Goal: Information Seeking & Learning: Understand process/instructions

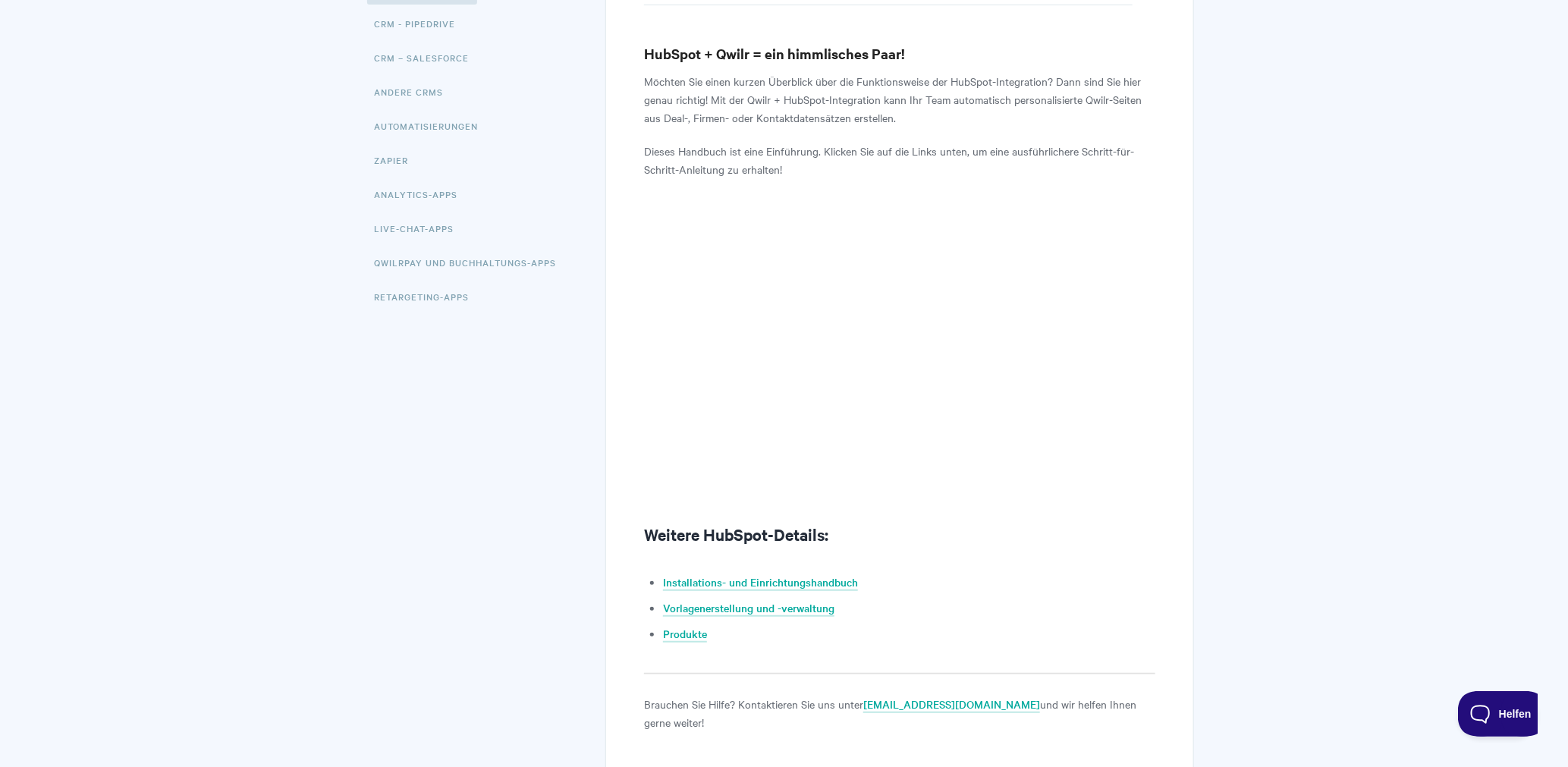
scroll to position [303, 0]
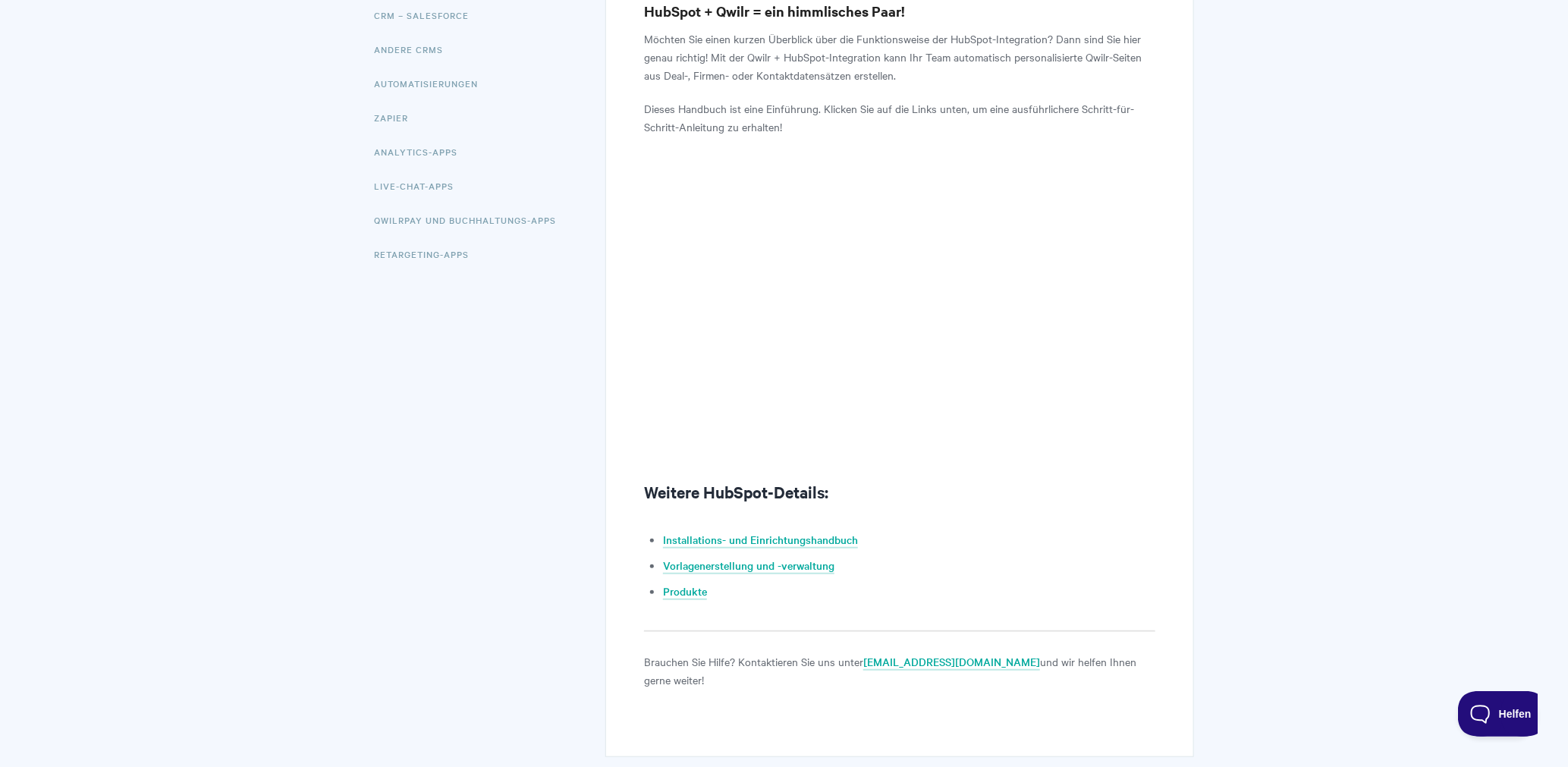
click at [532, 405] on div "HubSpot: Integrationsübersicht HubSpot + Qwilr = ein himmlisches Paar! Möchten …" at bounding box center [784, 283] width 819 height 985
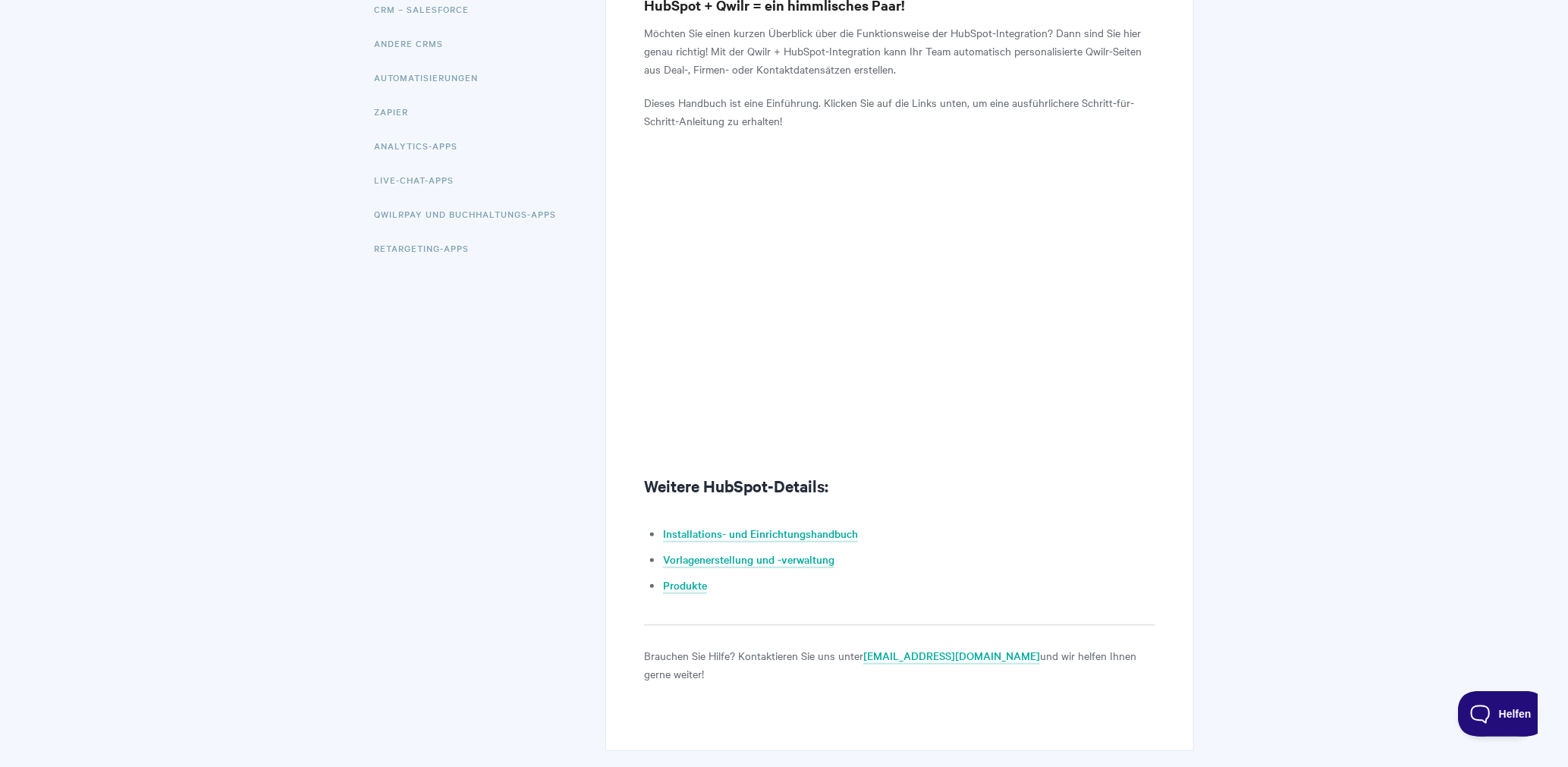
scroll to position [280, 0]
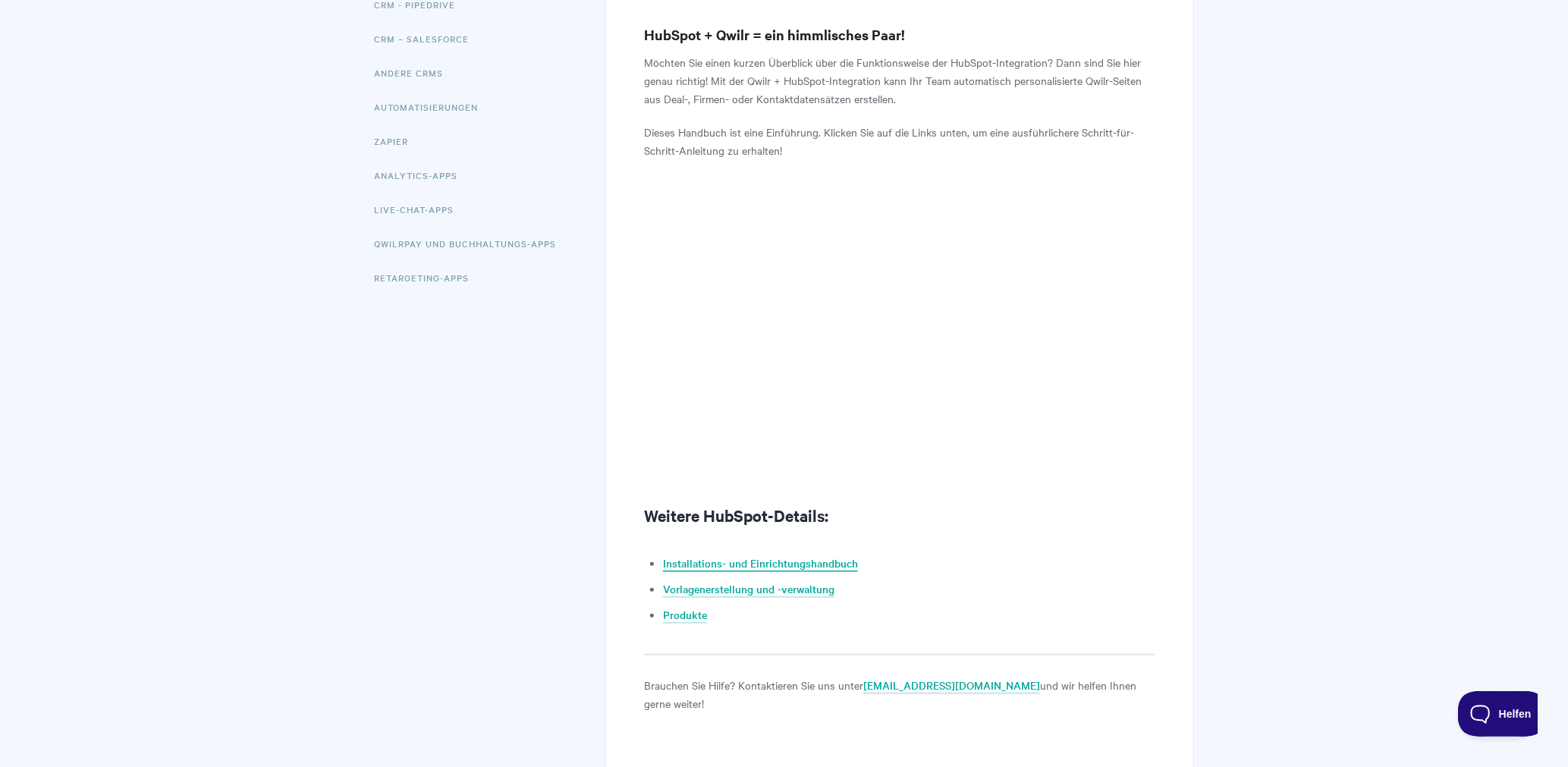
click at [693, 565] on font "Installations- und Einrichtungshandbuch" at bounding box center [760, 563] width 195 height 15
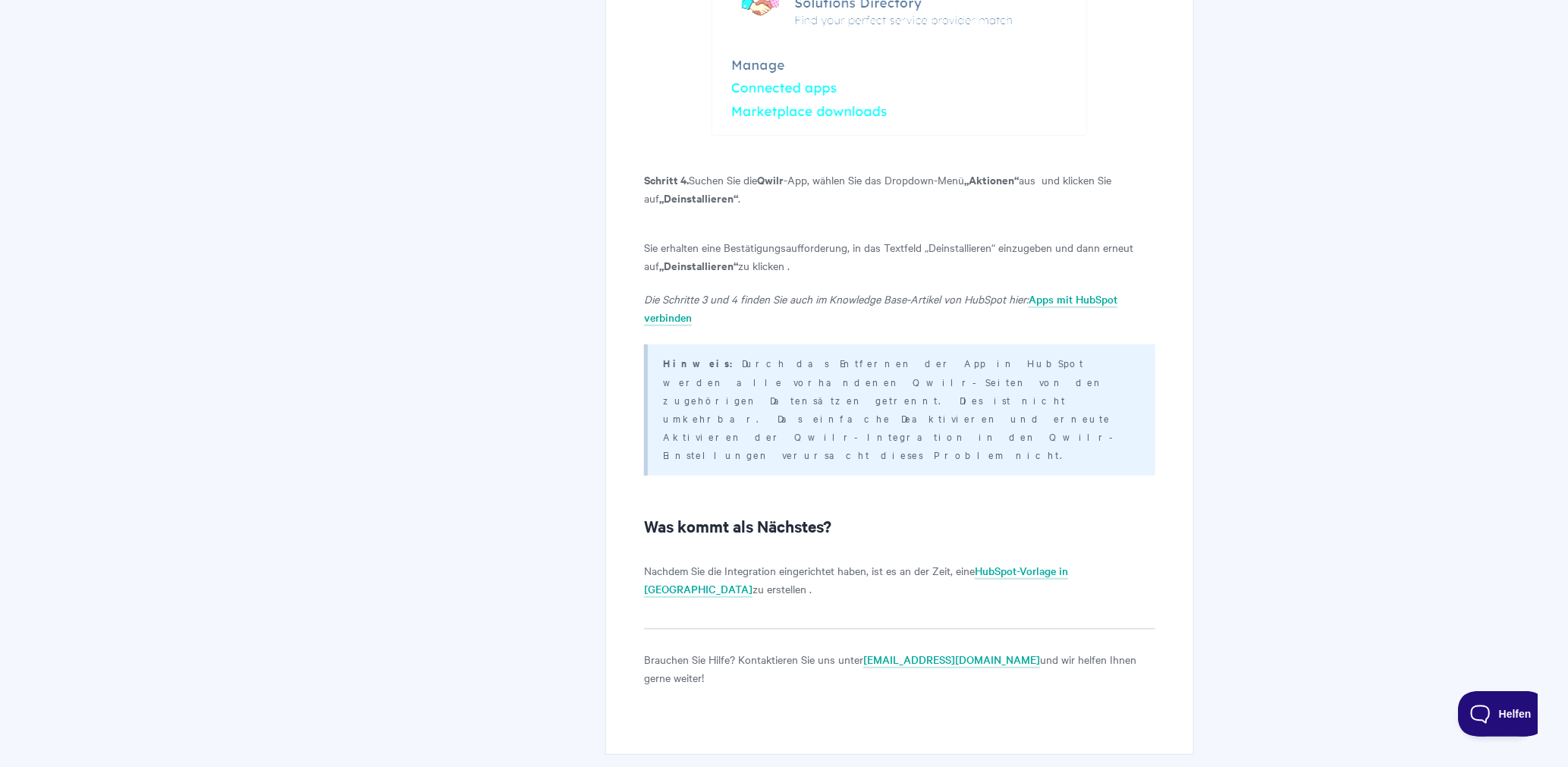
scroll to position [3519, 0]
click at [1035, 561] on font "HubSpot-Vorlage in Qwilr" at bounding box center [855, 578] width 424 height 33
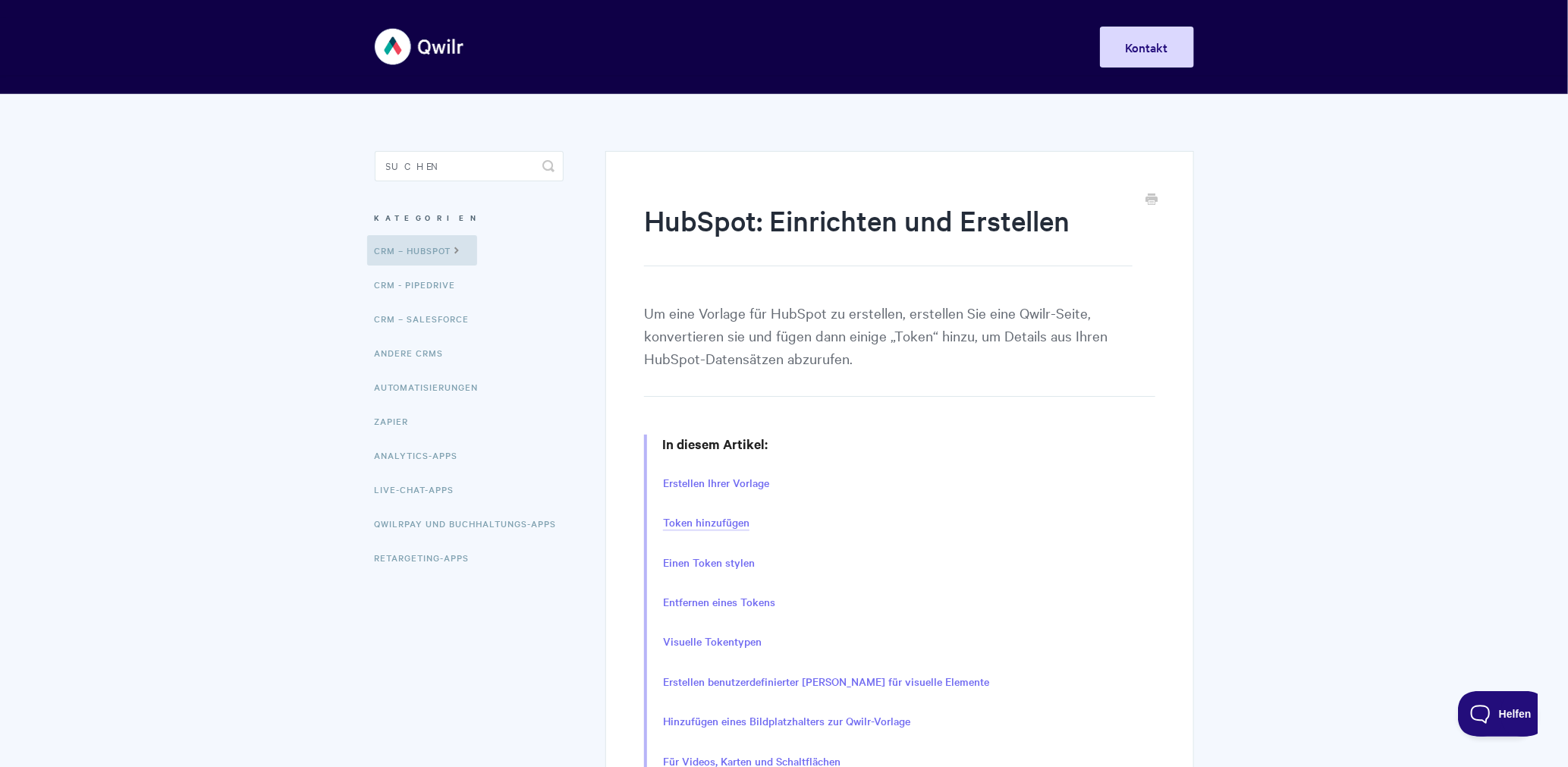
scroll to position [101, 0]
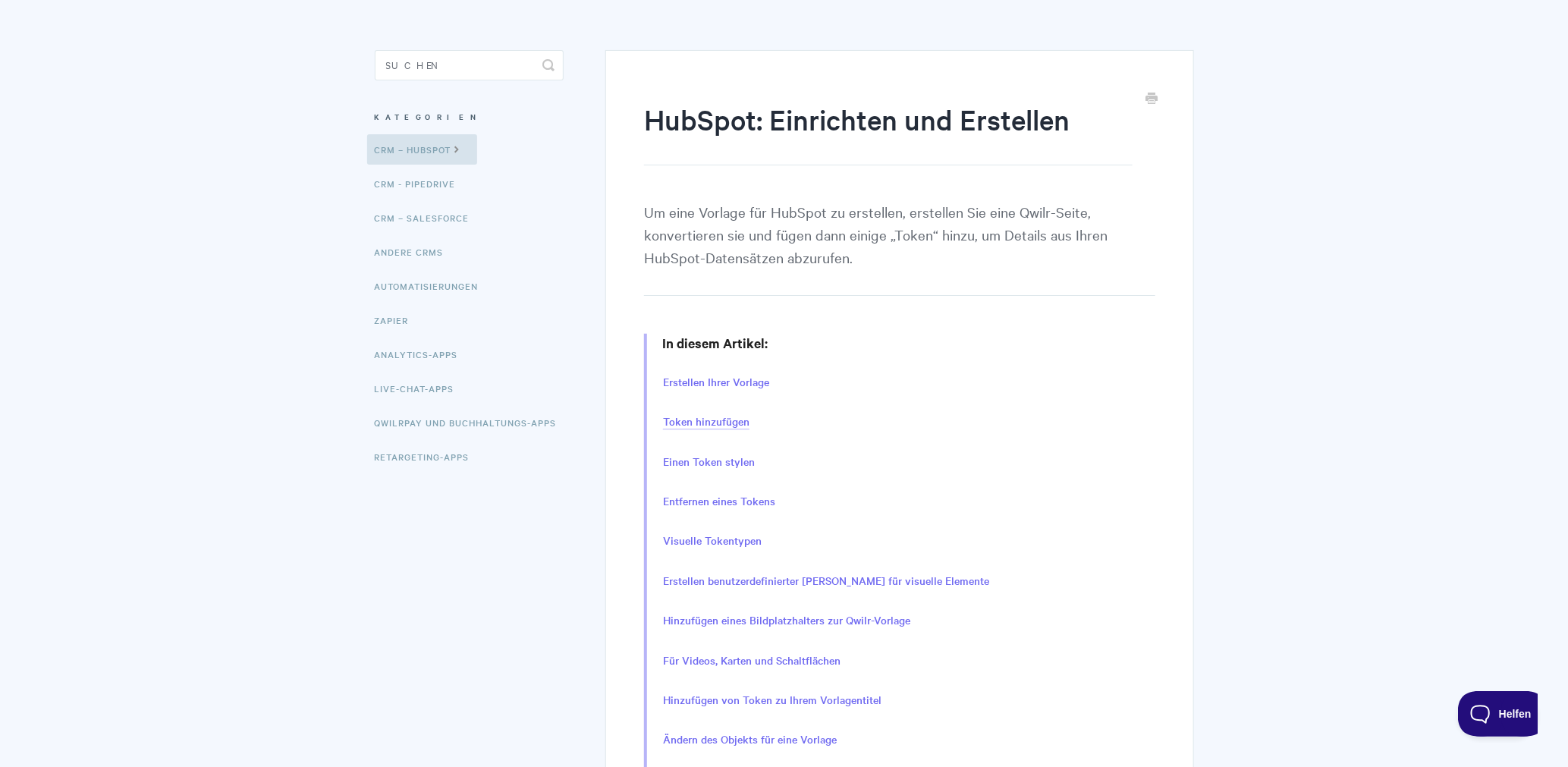
click at [702, 415] on font "Token hinzufügen" at bounding box center [706, 421] width 86 height 15
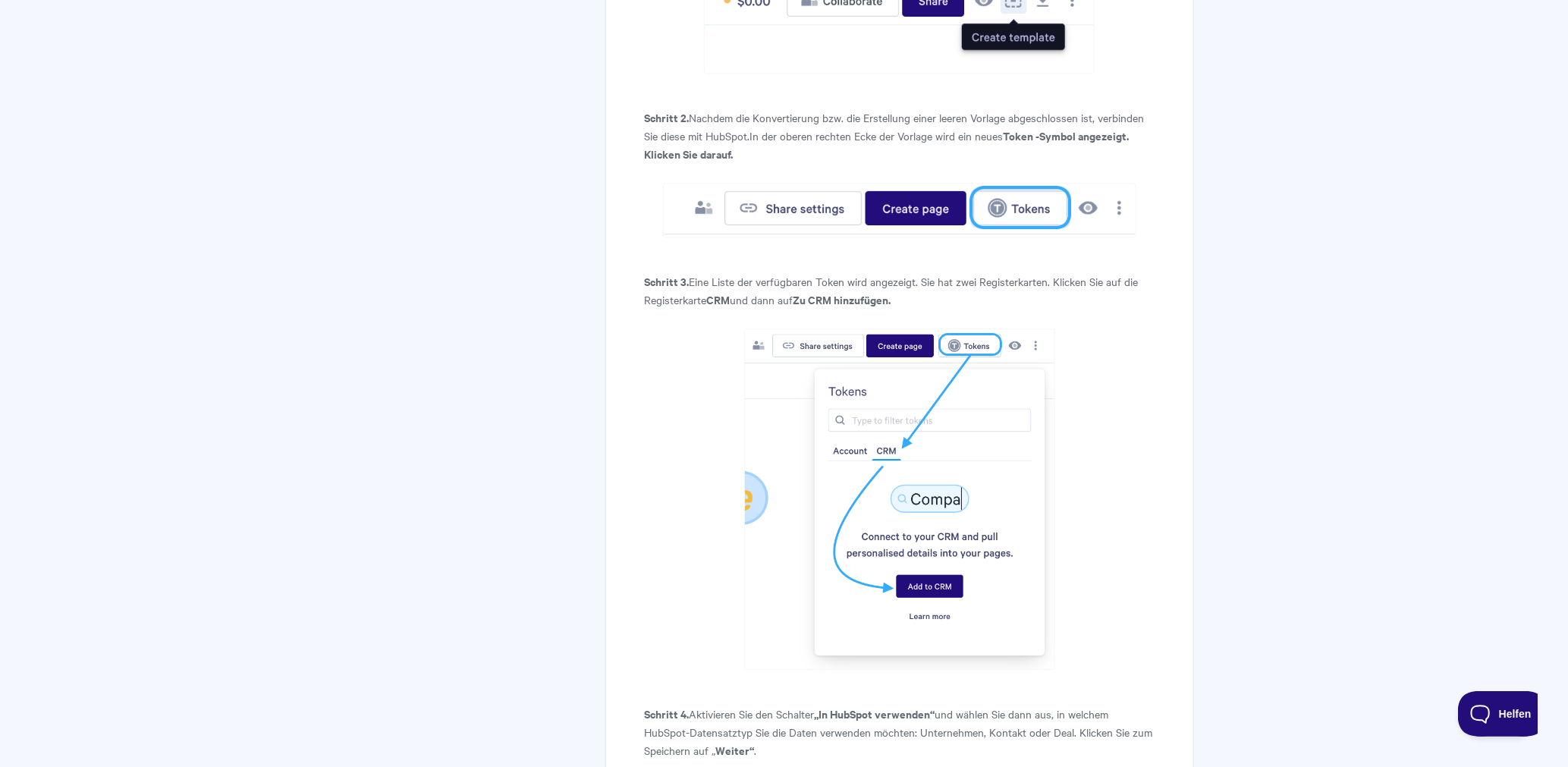
scroll to position [1873, 0]
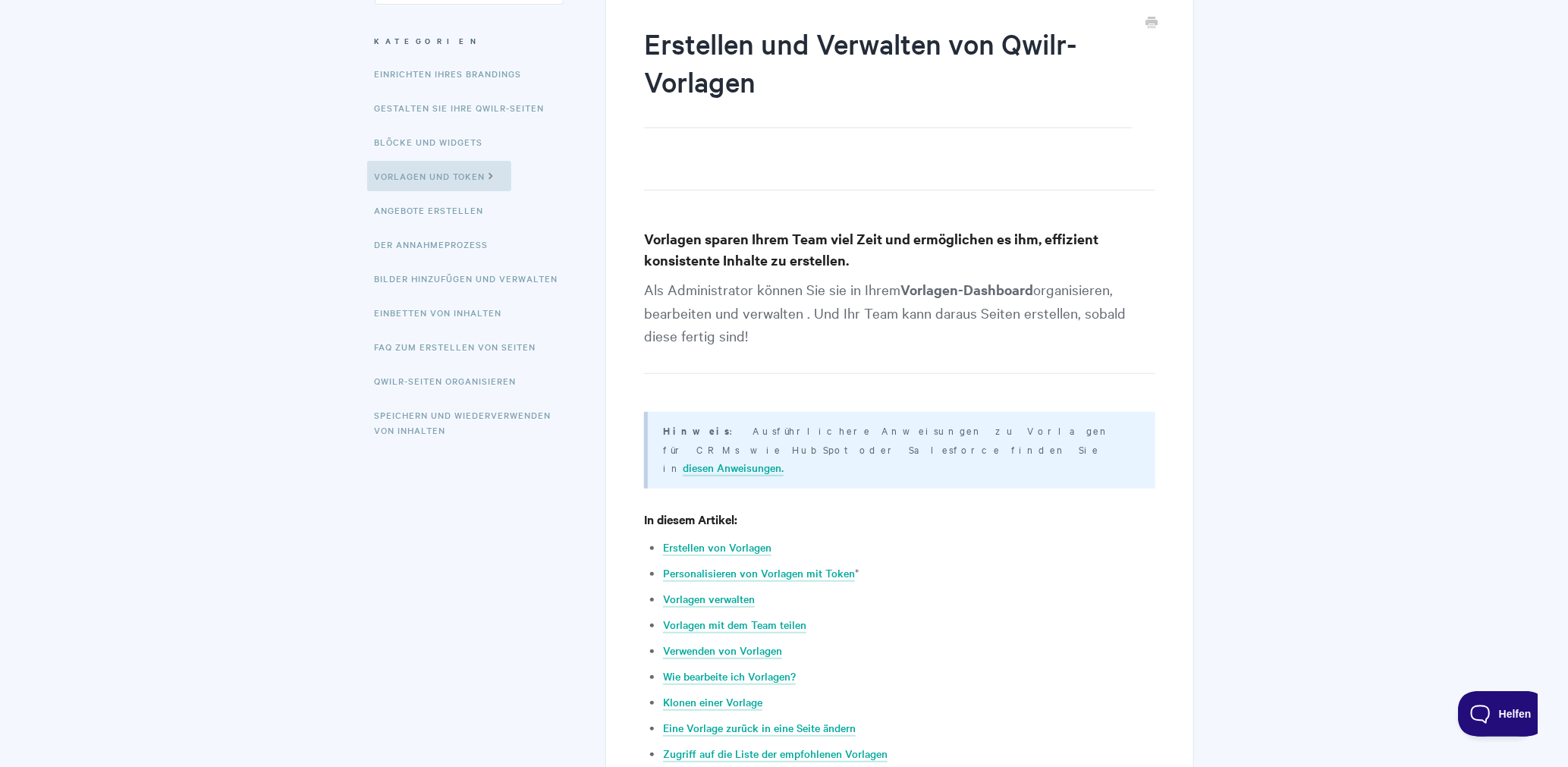
scroll to position [202, 0]
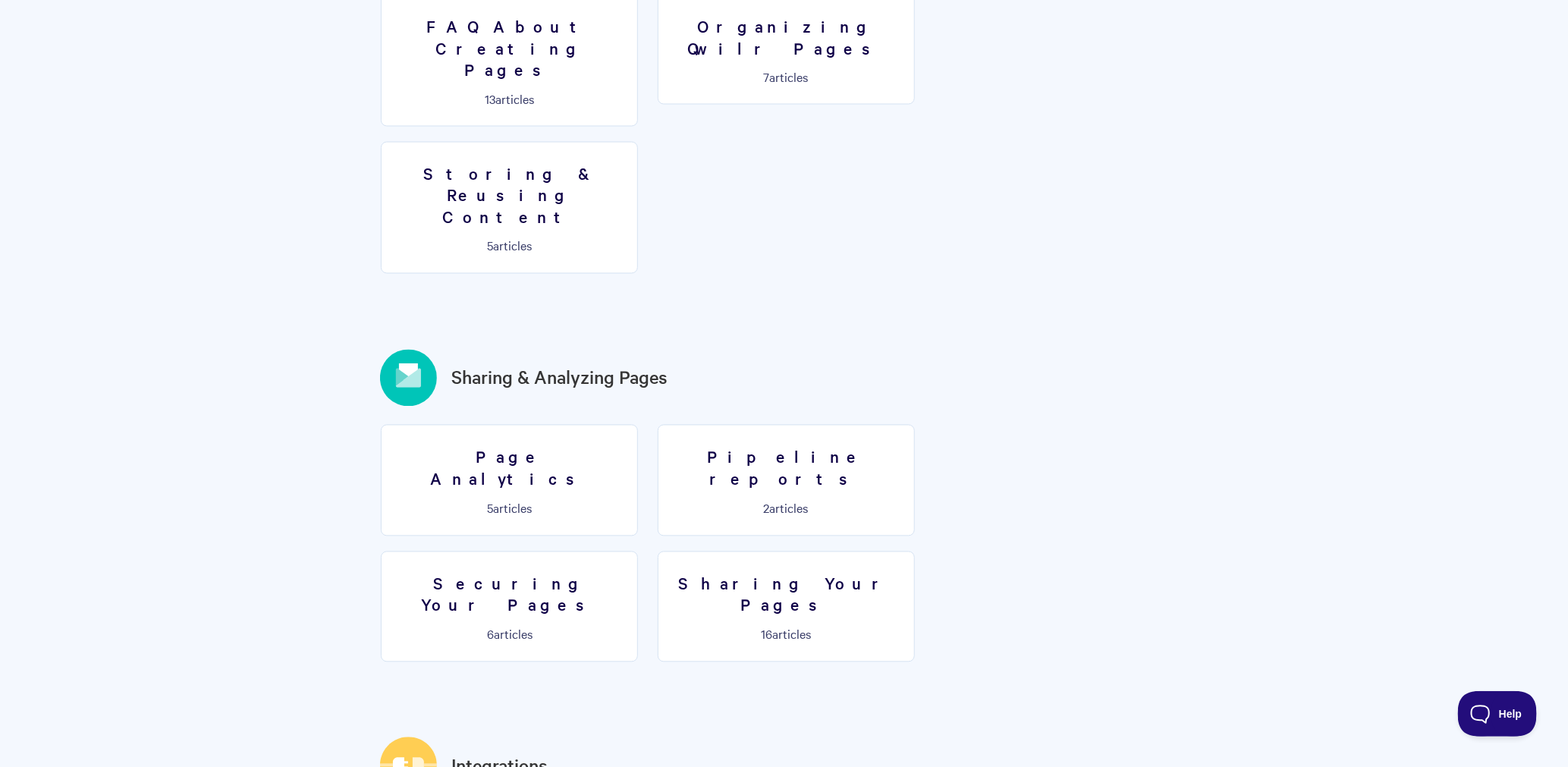
scroll to position [1517, 0]
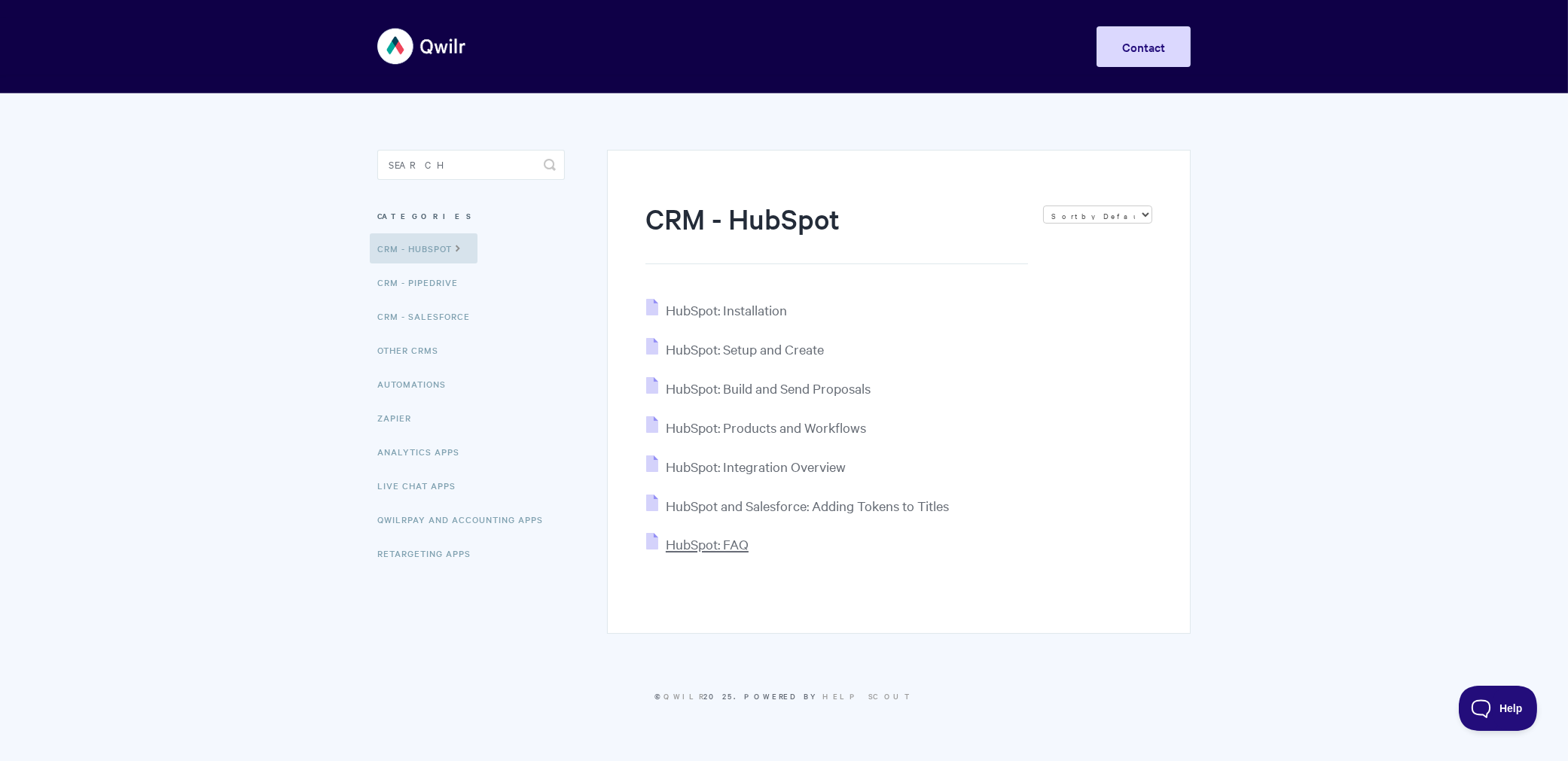
click at [738, 549] on span "HubSpot: FAQ" at bounding box center [707, 544] width 83 height 17
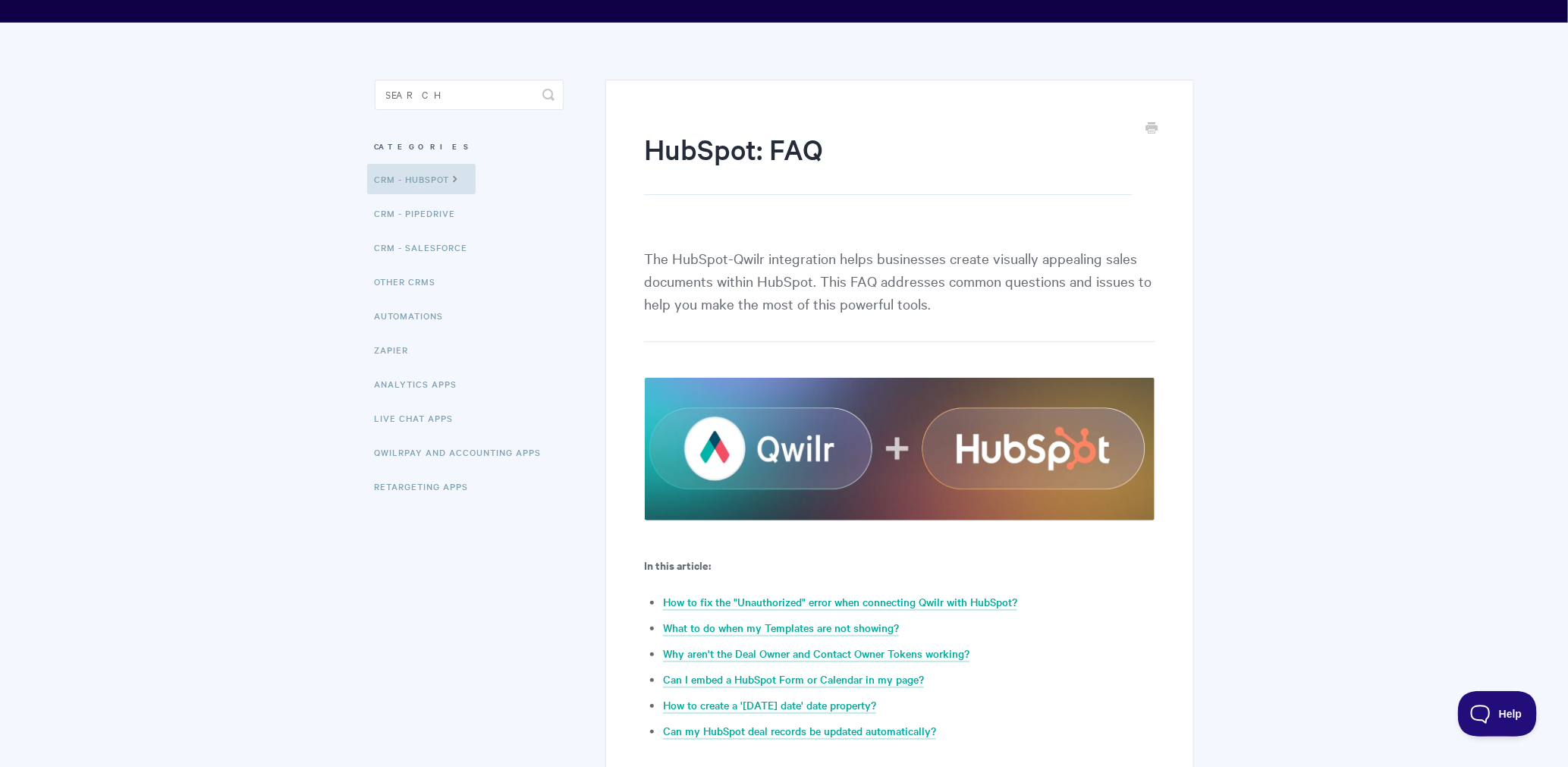
scroll to position [101, 0]
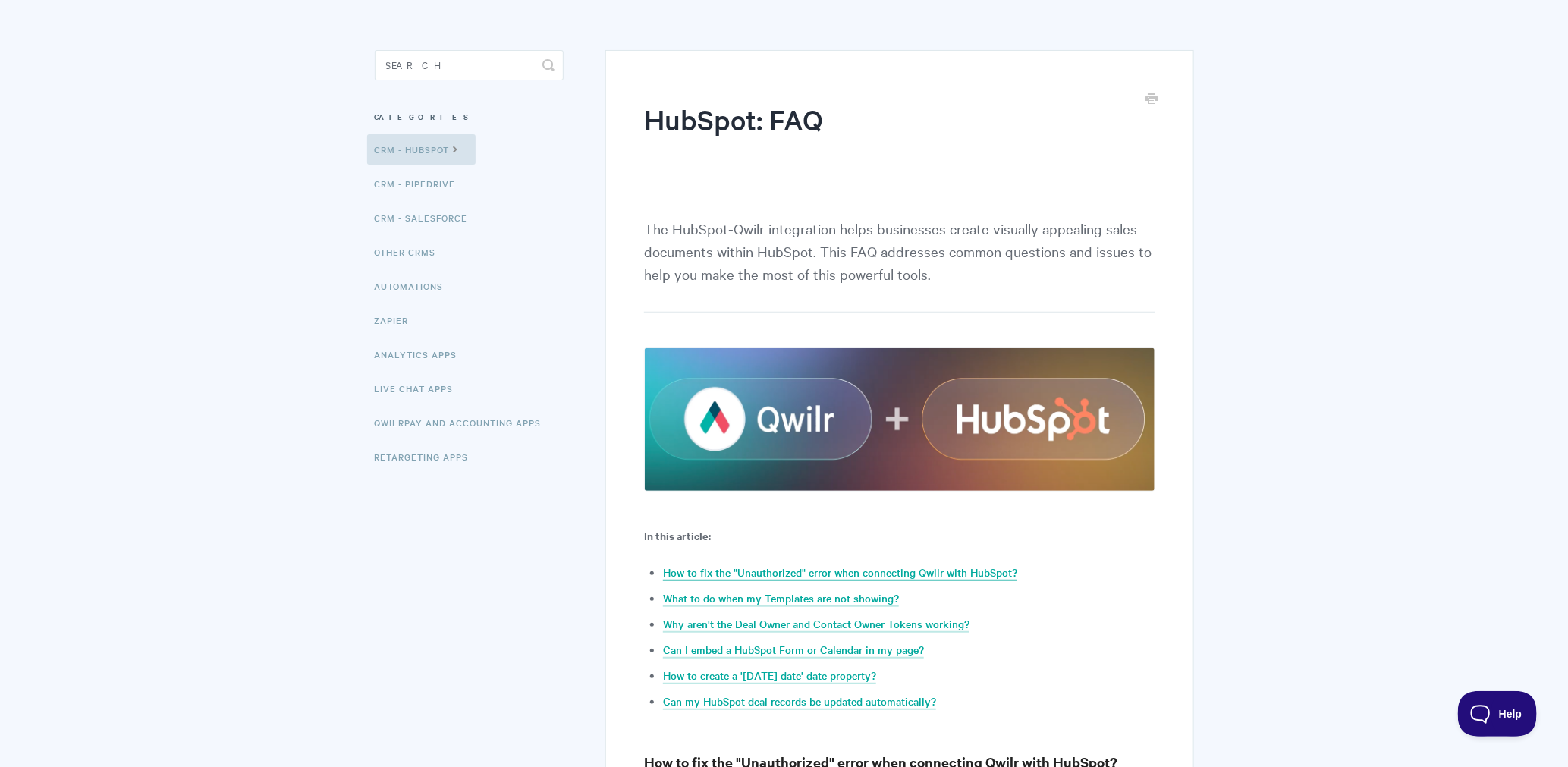
click at [962, 569] on link "How to fix the "Unauthorized" error when connecting Qwilr with HubSpot?" at bounding box center [840, 573] width 354 height 17
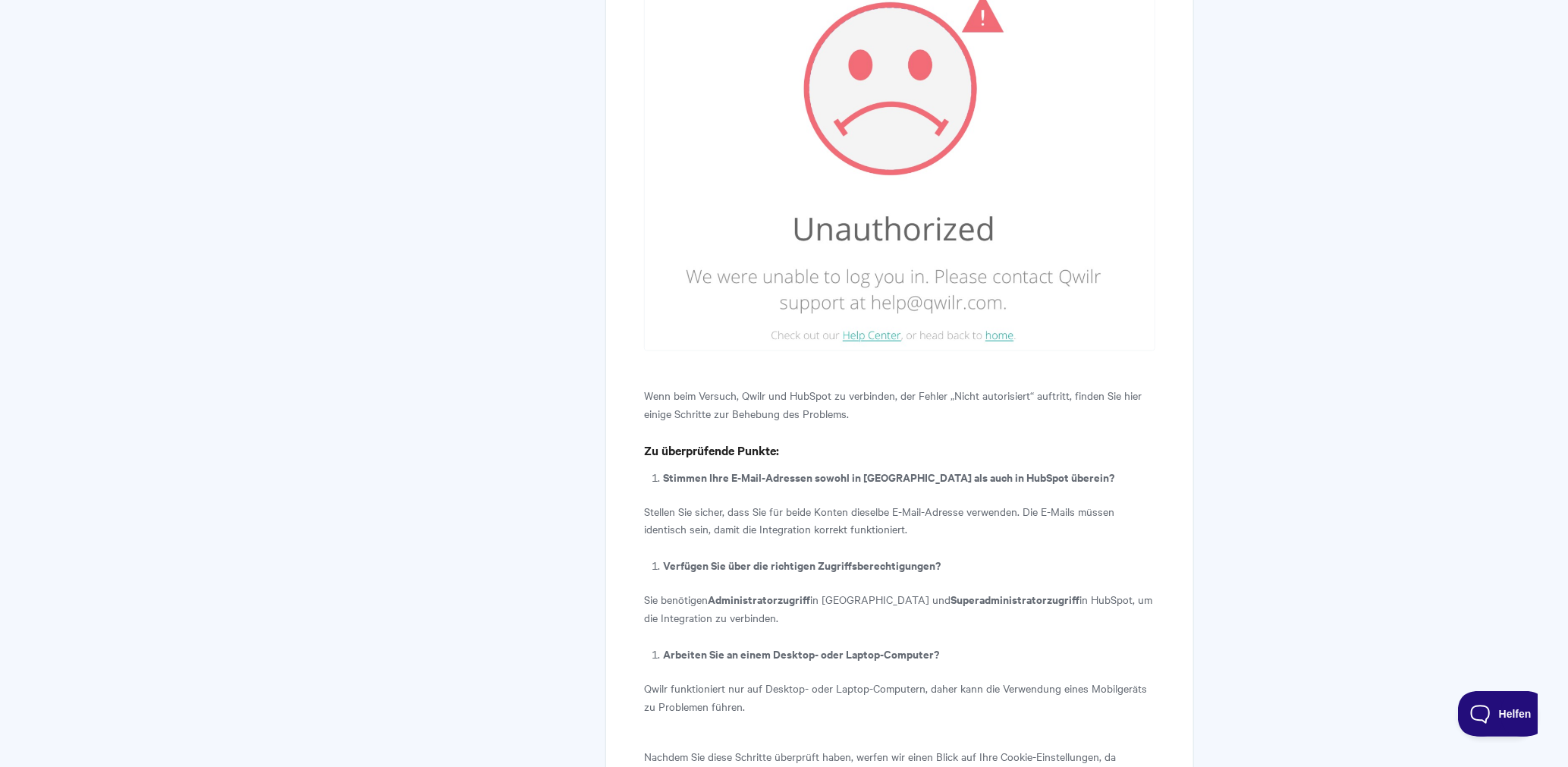
scroll to position [1076, 0]
